Goal: Task Accomplishment & Management: Manage account settings

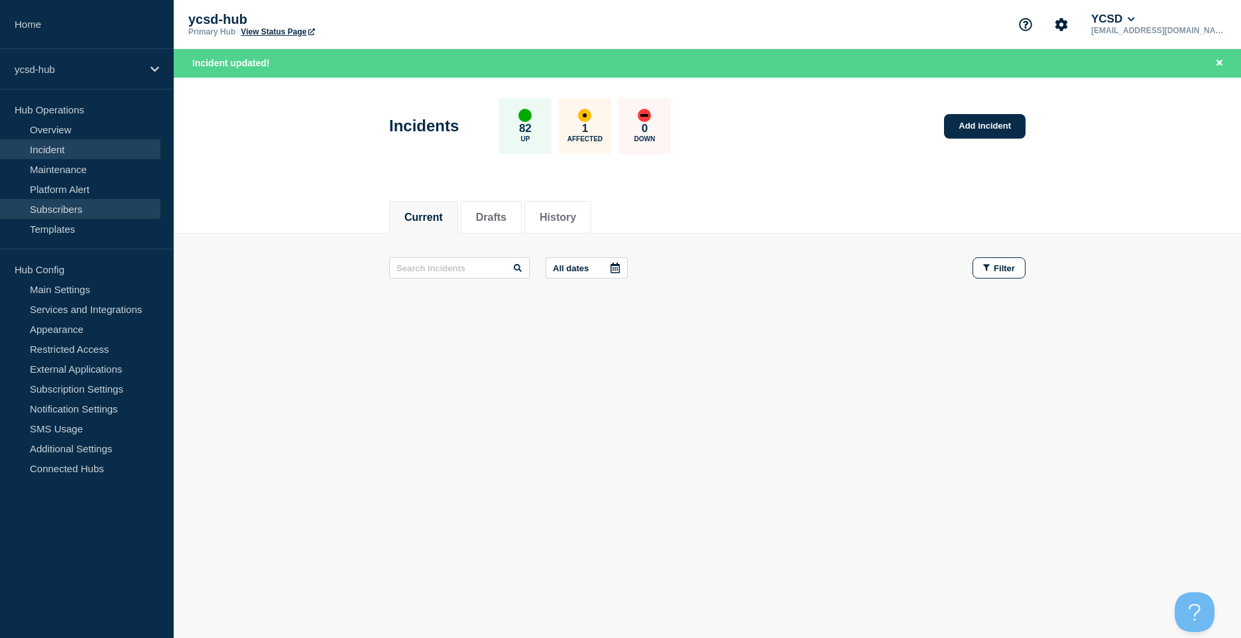
click at [109, 201] on link "Subscribers" at bounding box center [80, 209] width 160 height 20
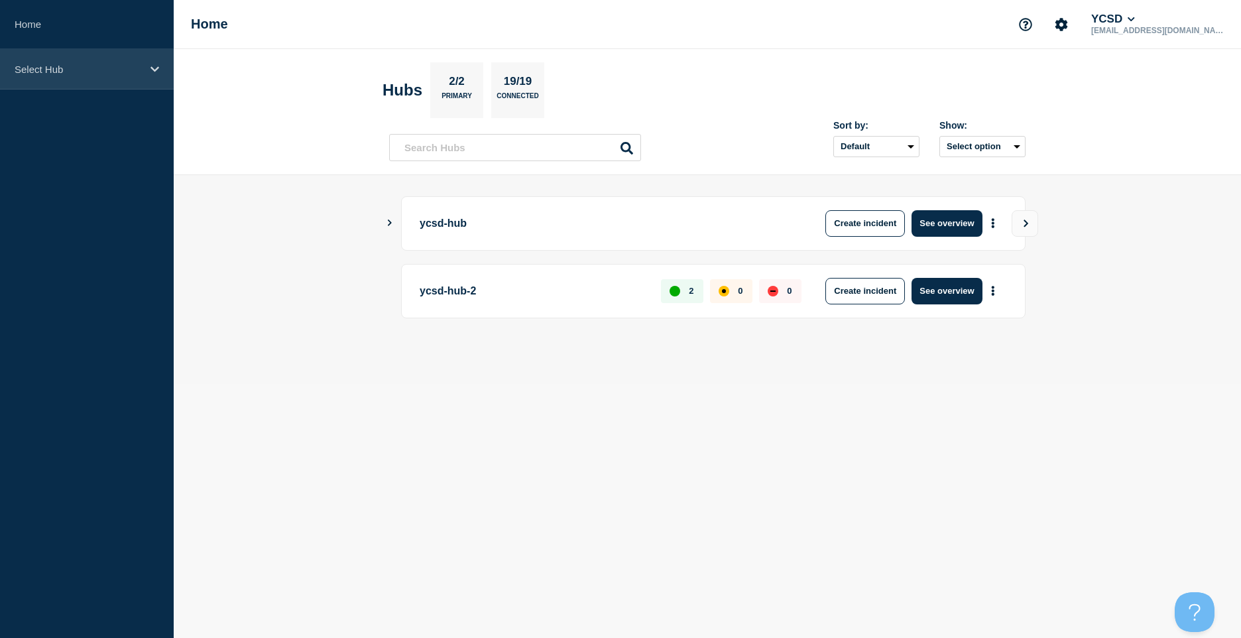
click at [116, 71] on p "Select Hub" at bounding box center [78, 69] width 127 height 11
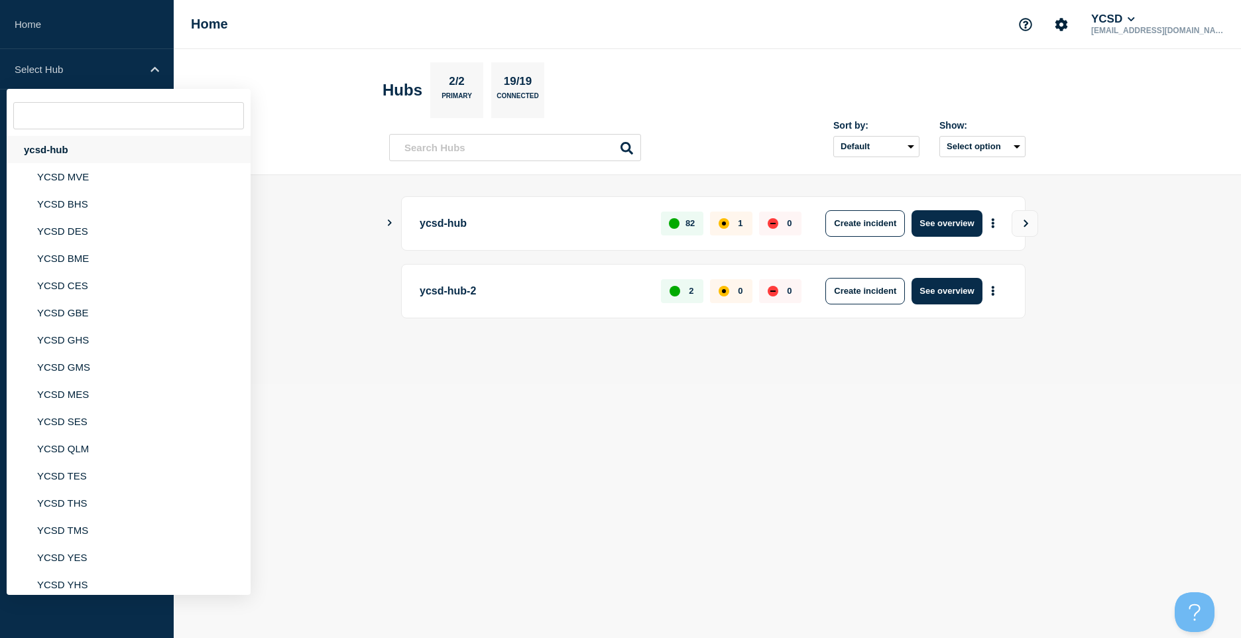
click at [109, 146] on div "ycsd-hub" at bounding box center [129, 149] width 244 height 27
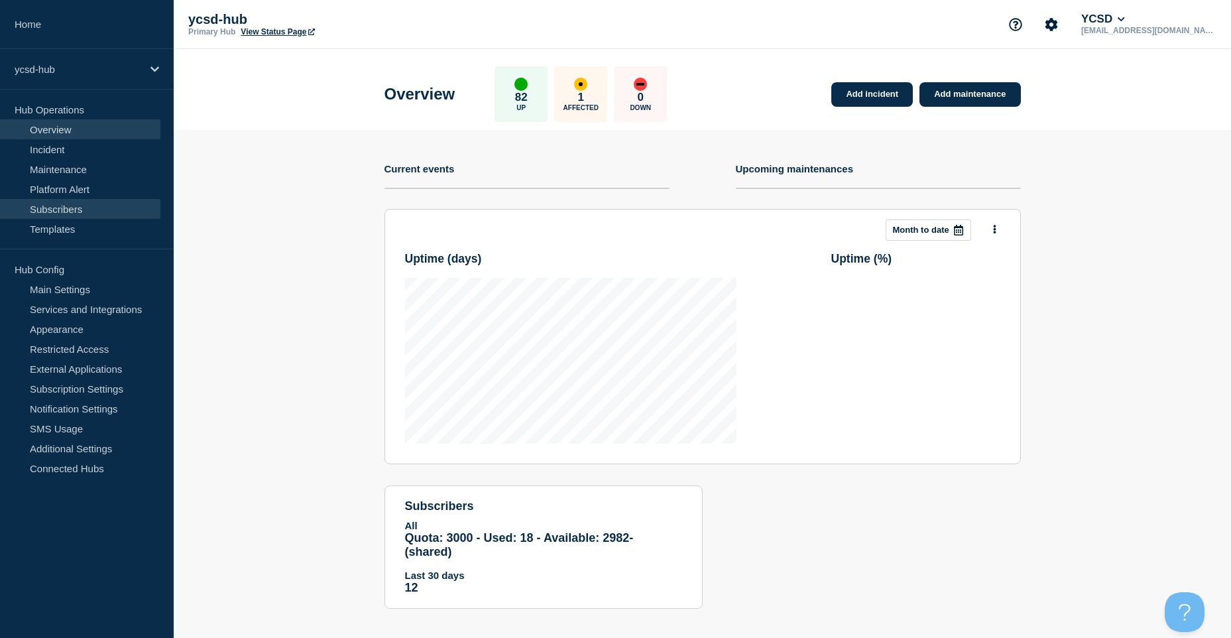
click at [99, 217] on link "Subscribers" at bounding box center [80, 209] width 160 height 20
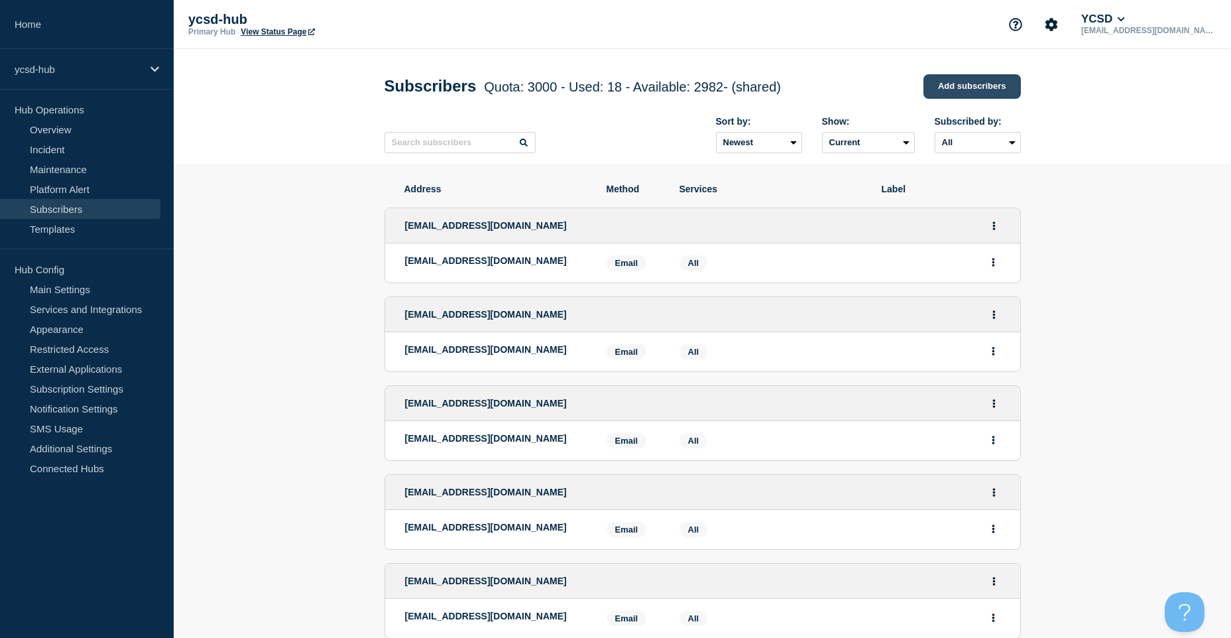
click at [980, 84] on link "Add subscribers" at bounding box center [971, 86] width 97 height 25
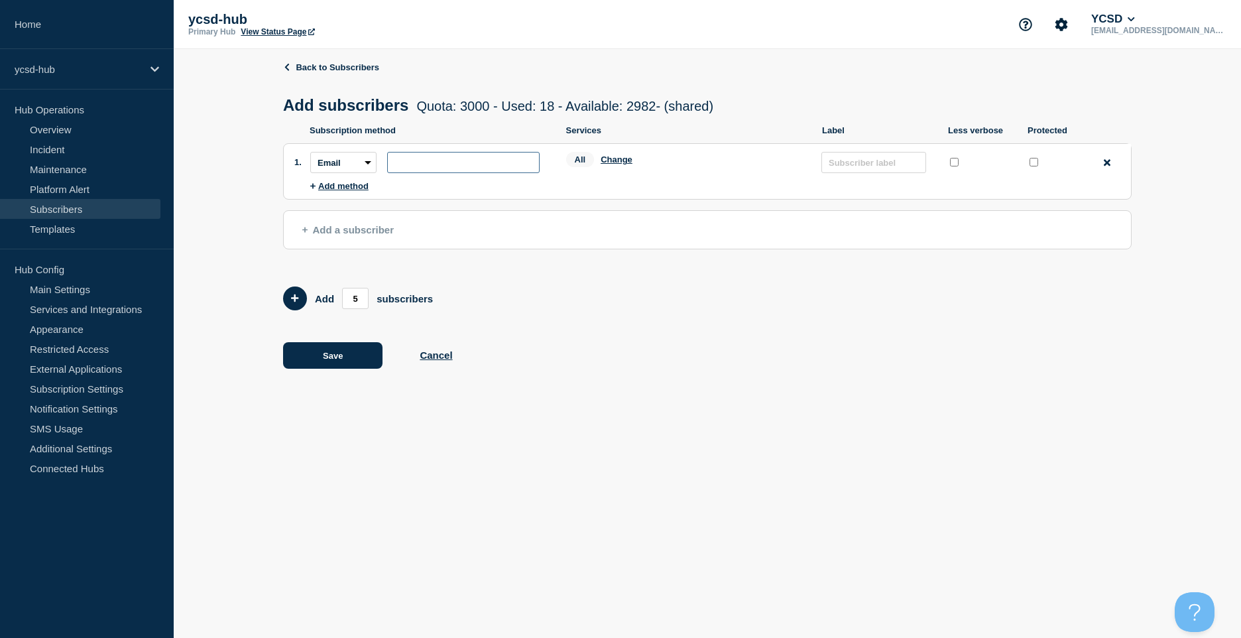
click at [419, 164] on input "subscription-address" at bounding box center [463, 162] width 152 height 21
type input "[EMAIL_ADDRESS][DOMAIN_NAME]"
click at [853, 172] on input "text" at bounding box center [873, 162] width 105 height 21
type input "Group"
click at [337, 366] on button "Save" at bounding box center [332, 355] width 99 height 27
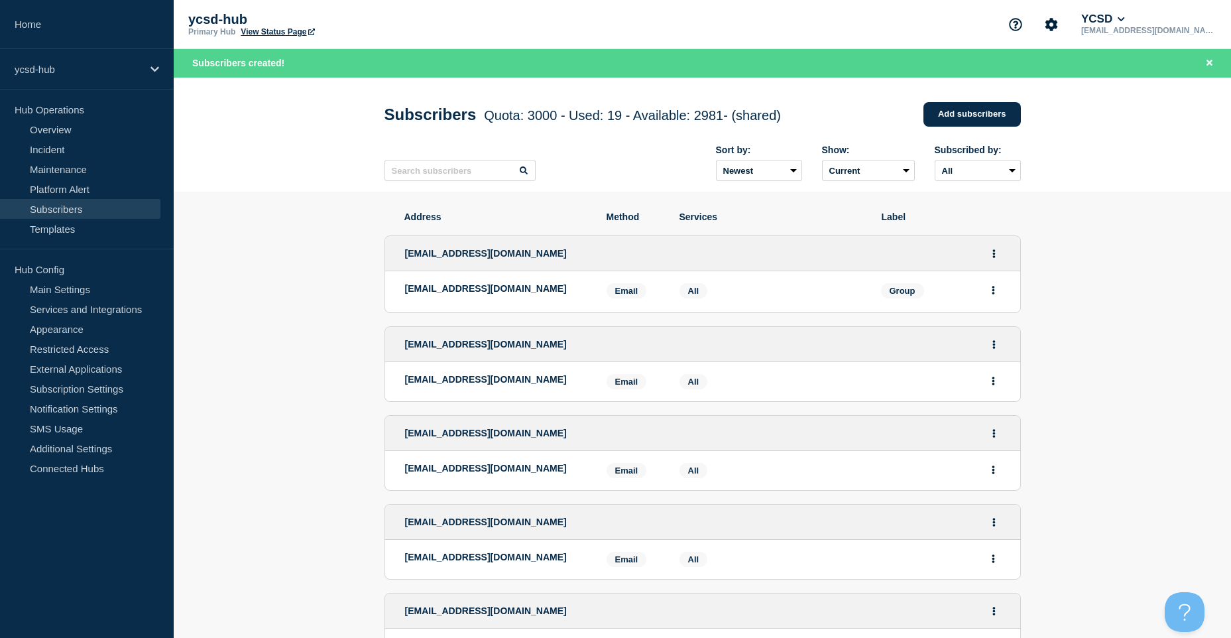
click at [999, 121] on link "Add subscribers" at bounding box center [971, 114] width 97 height 25
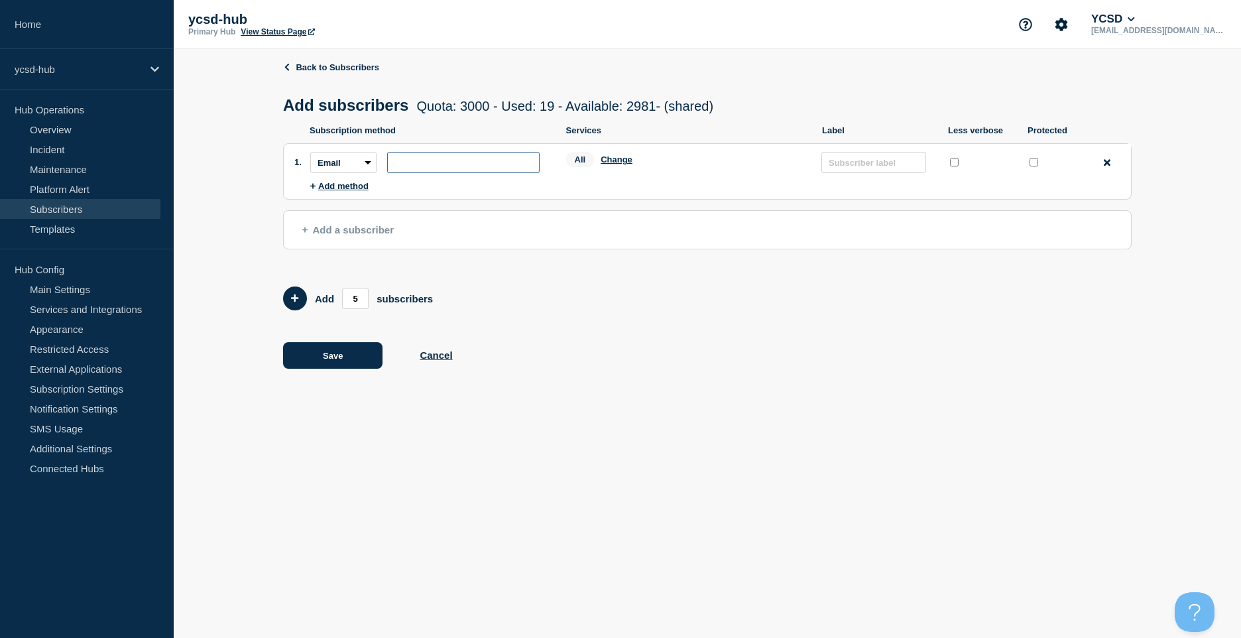
click at [492, 166] on input "subscription-address" at bounding box center [463, 162] width 152 height 21
type input "[EMAIL_ADDRESS][DOMAIN_NAME]"
click at [360, 363] on button "Save" at bounding box center [332, 355] width 99 height 27
